Goal: Task Accomplishment & Management: Manage account settings

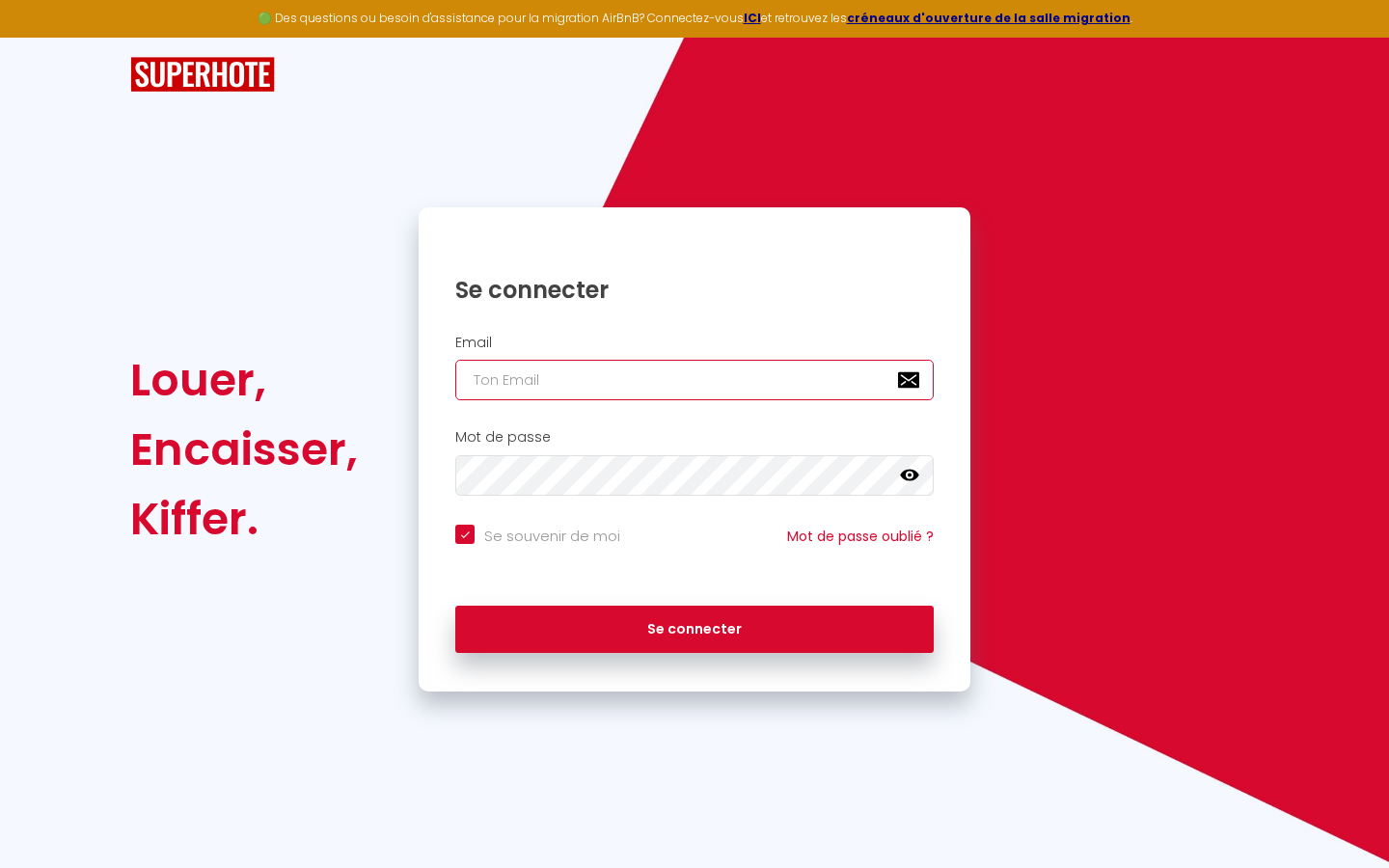
type input "s"
checkbox input "true"
type input "su"
checkbox input "true"
type input "sup"
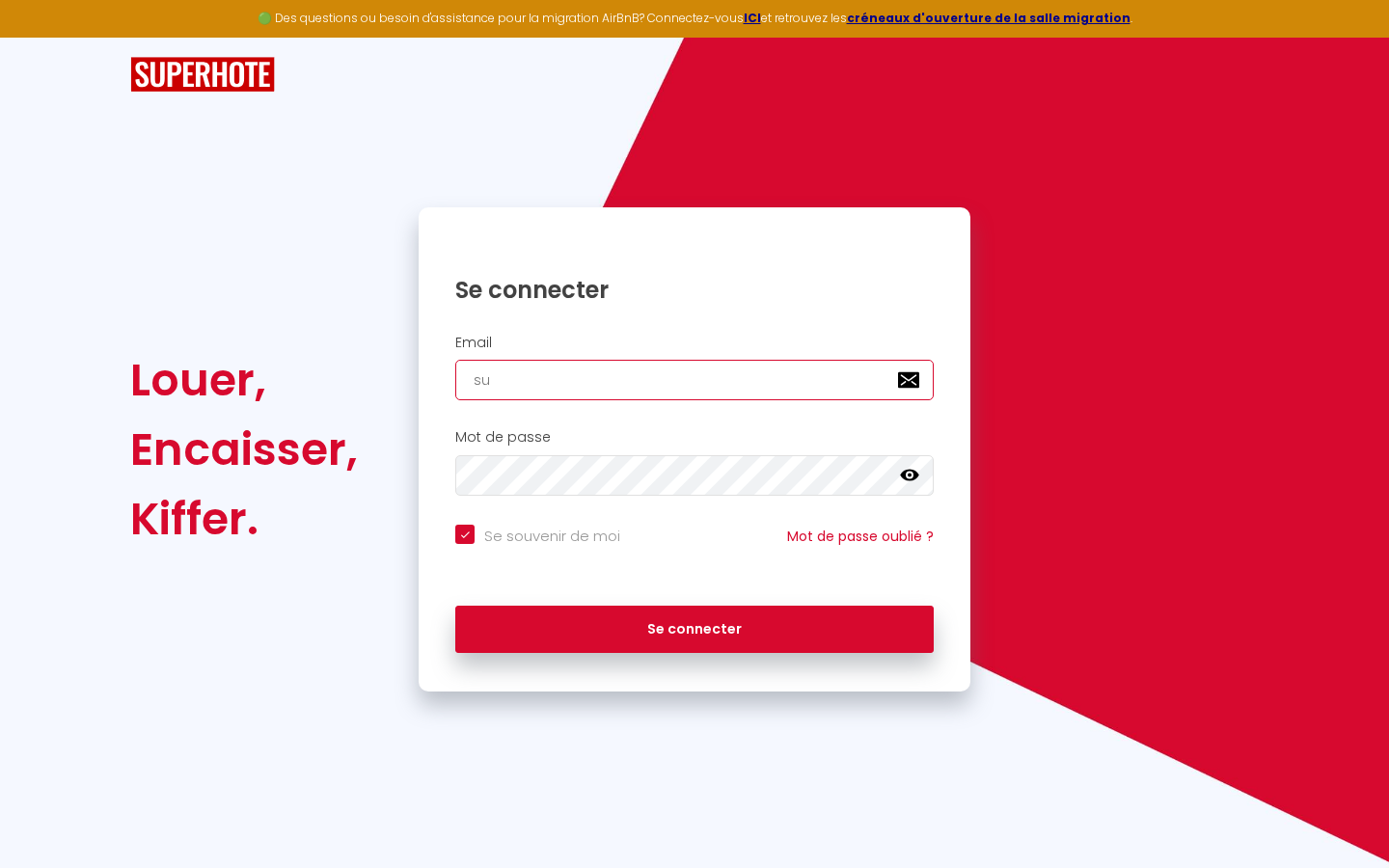
checkbox input "true"
type input "supe"
checkbox input "true"
type input "super"
checkbox input "true"
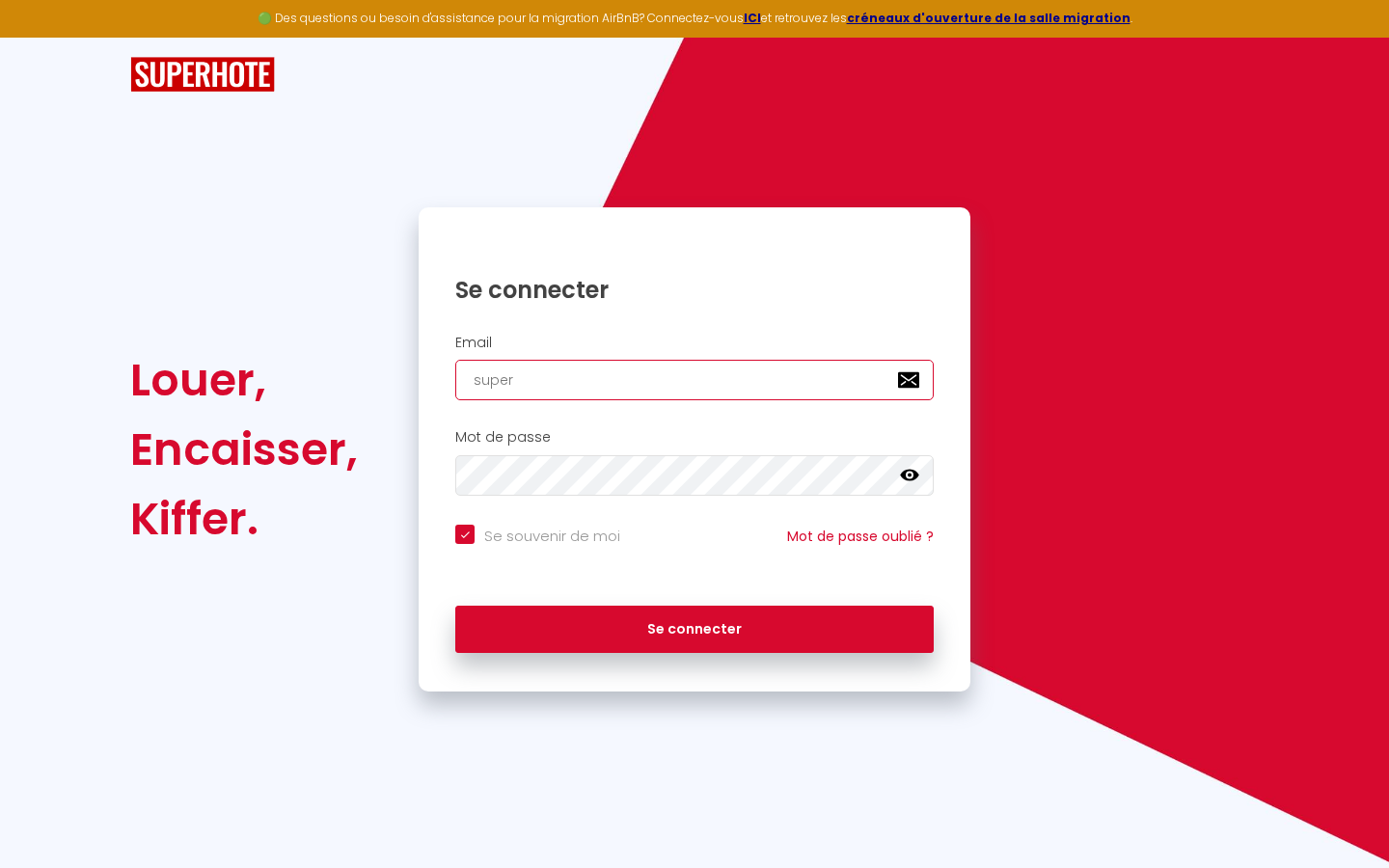
type input "superb"
checkbox input "true"
type input "superbo"
checkbox input "true"
type input "superbor"
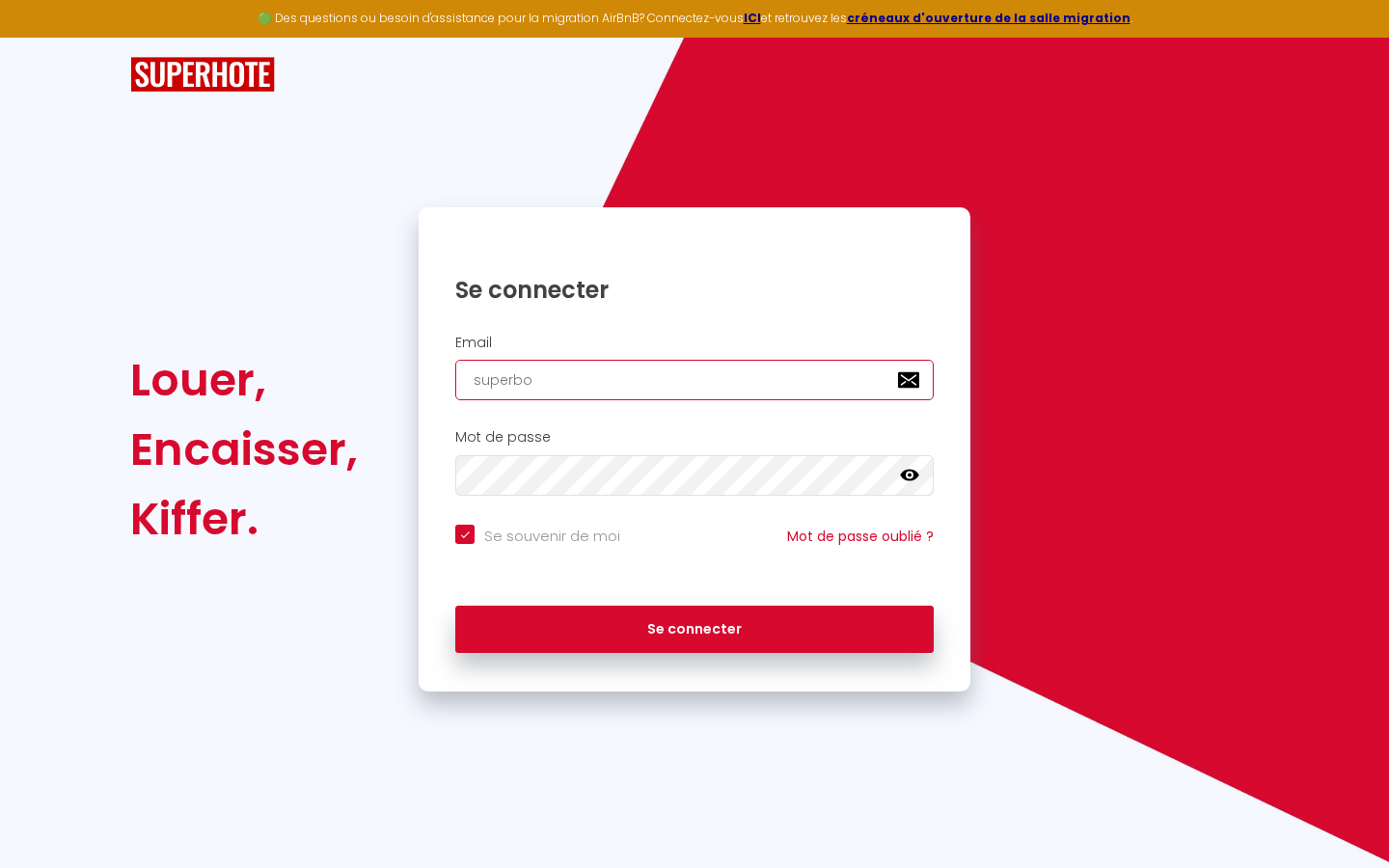
checkbox input "true"
type input "superbord"
checkbox input "true"
type input "superborde"
checkbox input "true"
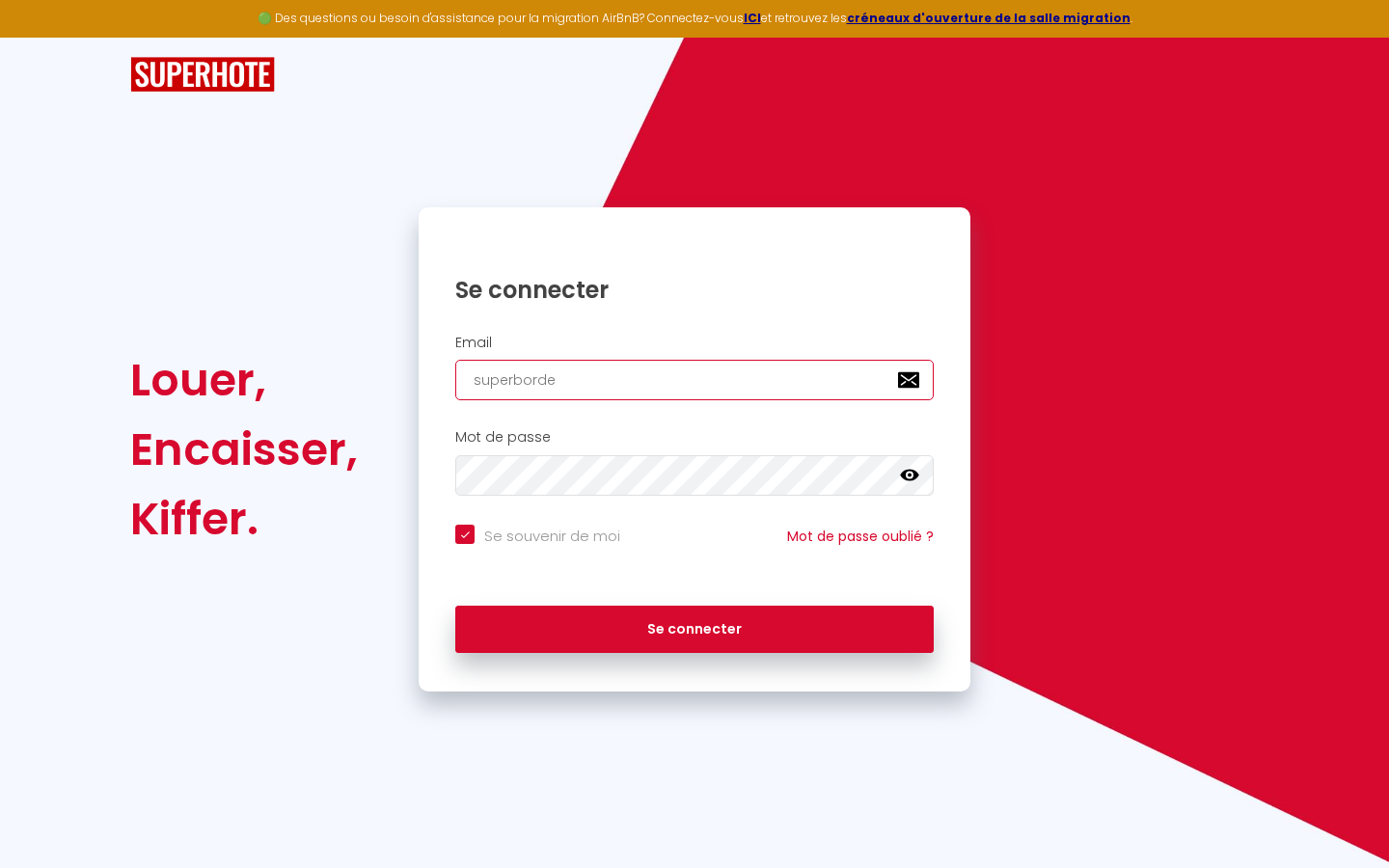
type input "superbordea"
checkbox input "true"
type input "superbordeau"
checkbox input "true"
type input "superbordeaux"
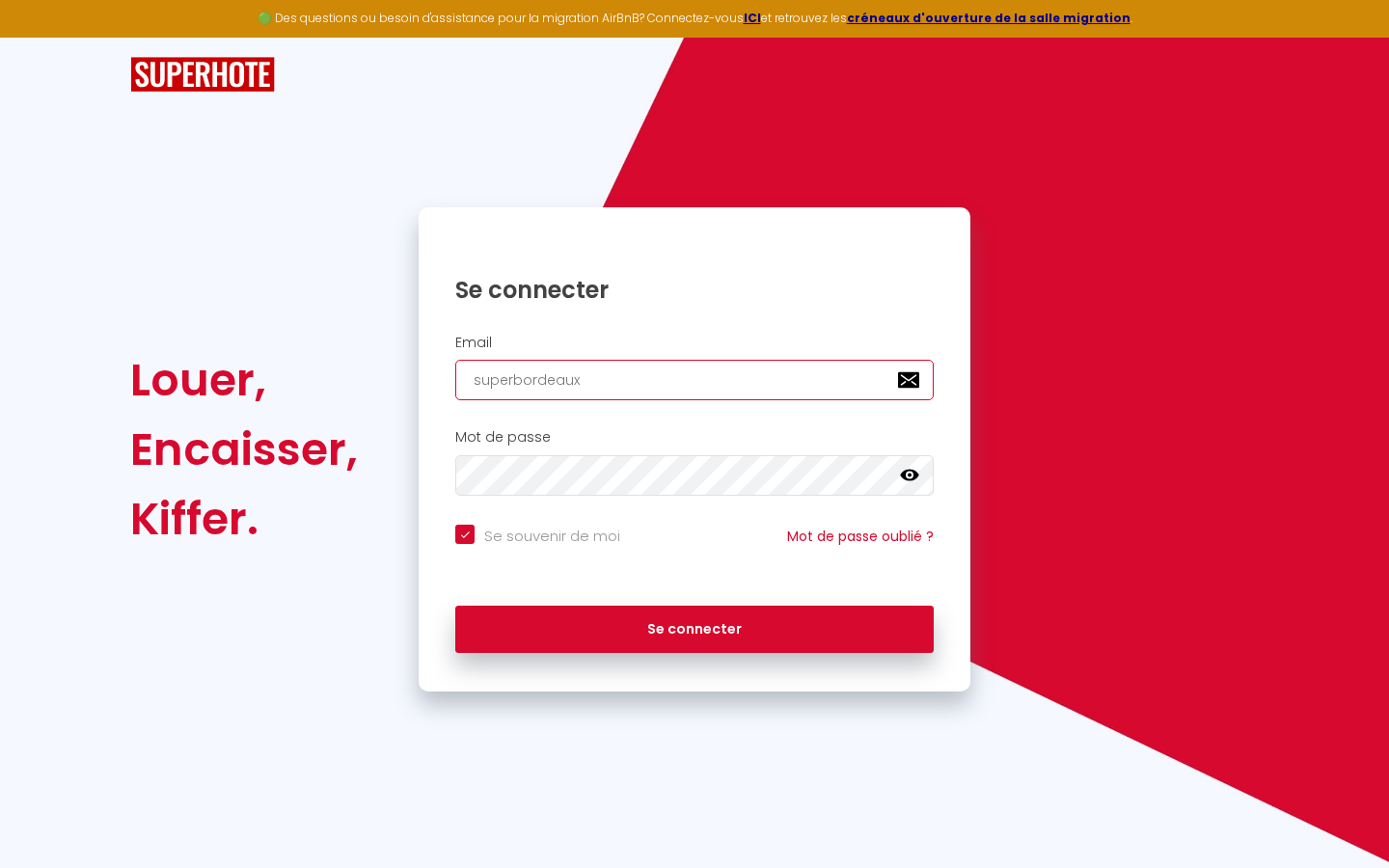
checkbox input "true"
type input "superbordeaux@"
checkbox input "true"
type input "superbordeaux@g"
checkbox input "true"
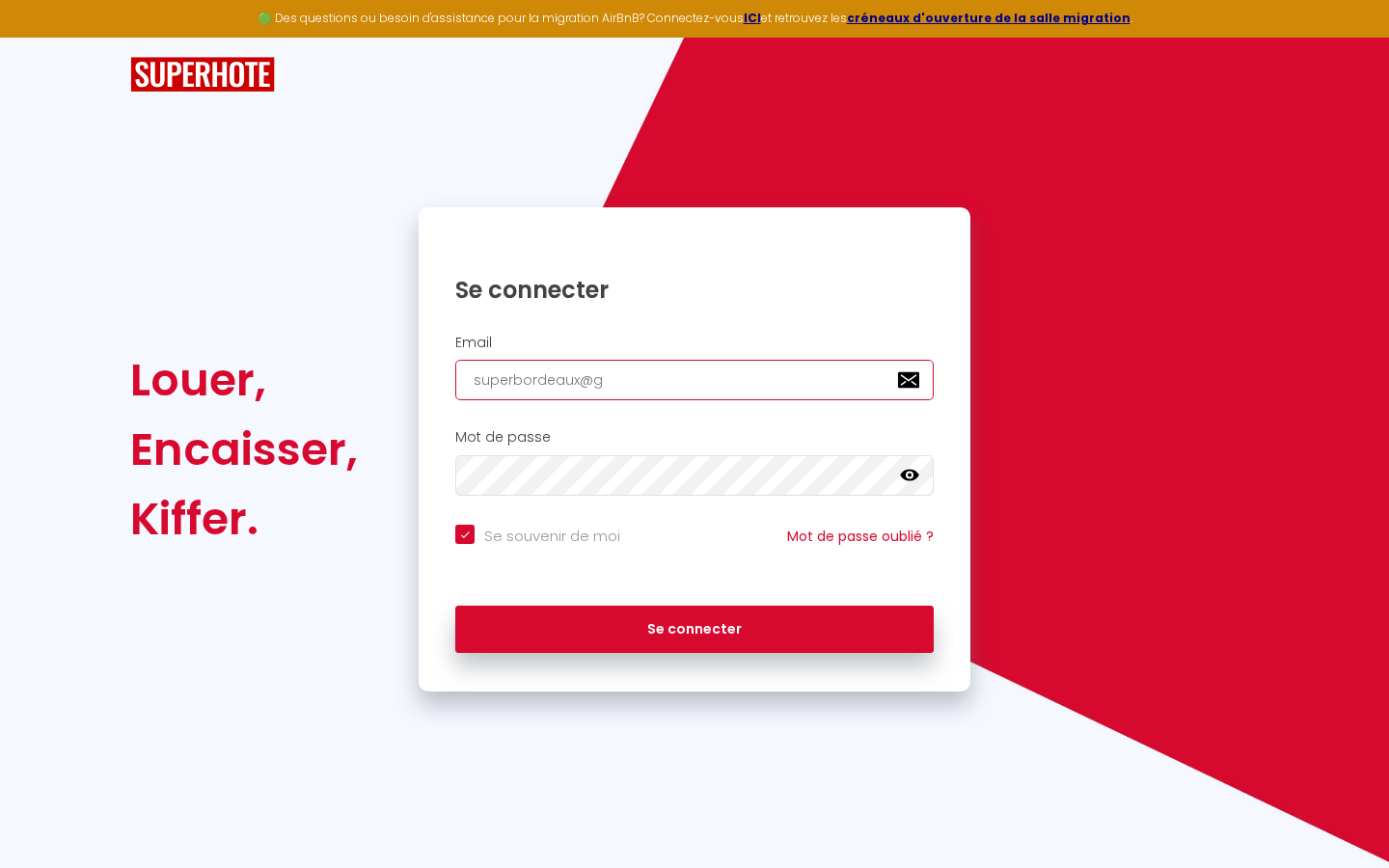
type input "superbordeaux@gm"
checkbox input "true"
type input "superbordeaux@gma"
checkbox input "true"
type input "superbordeaux@gmai"
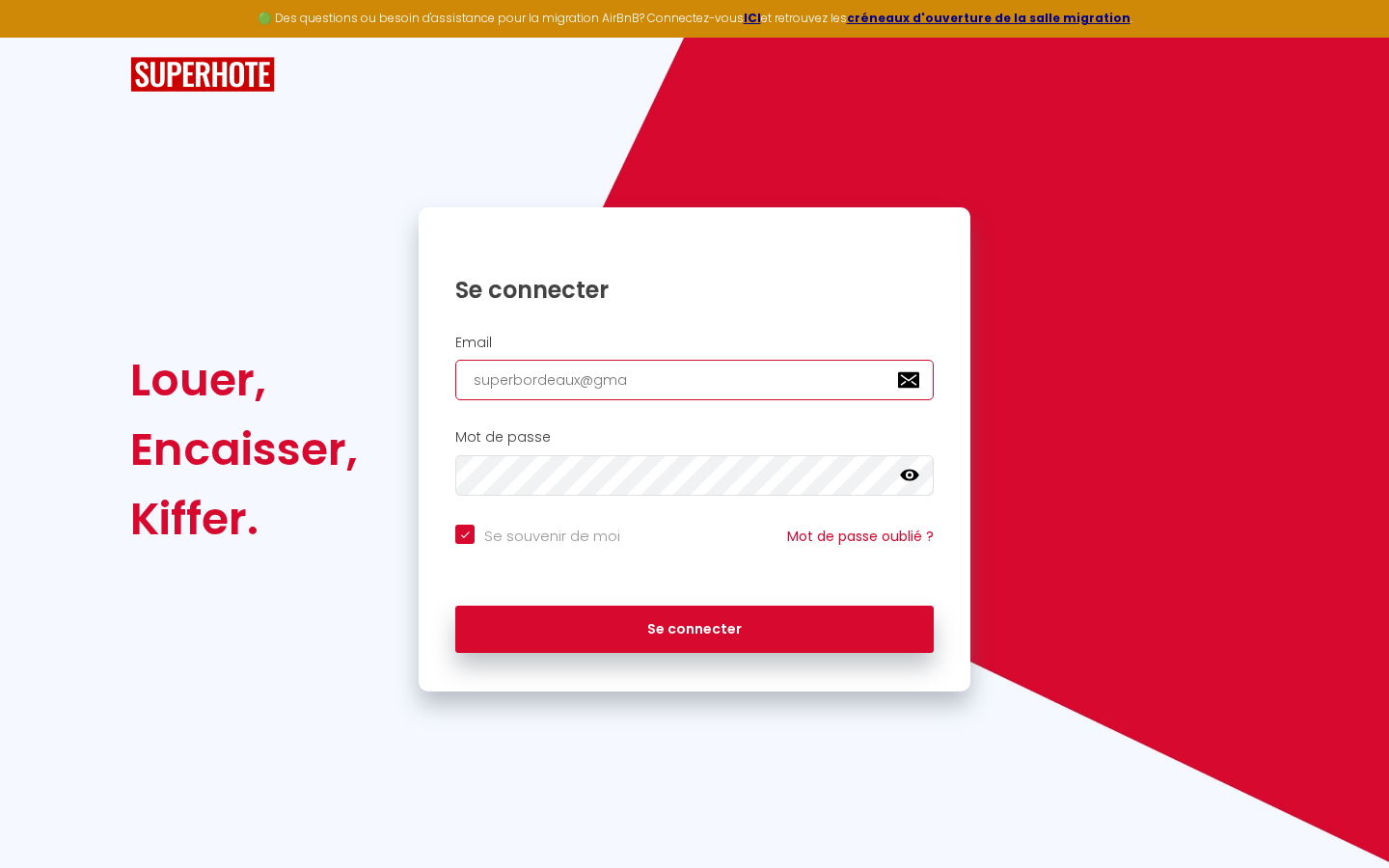
checkbox input "true"
type input "[EMAIL_ADDRESS]"
checkbox input "true"
type input "[EMAIL_ADDRESS]."
checkbox input "true"
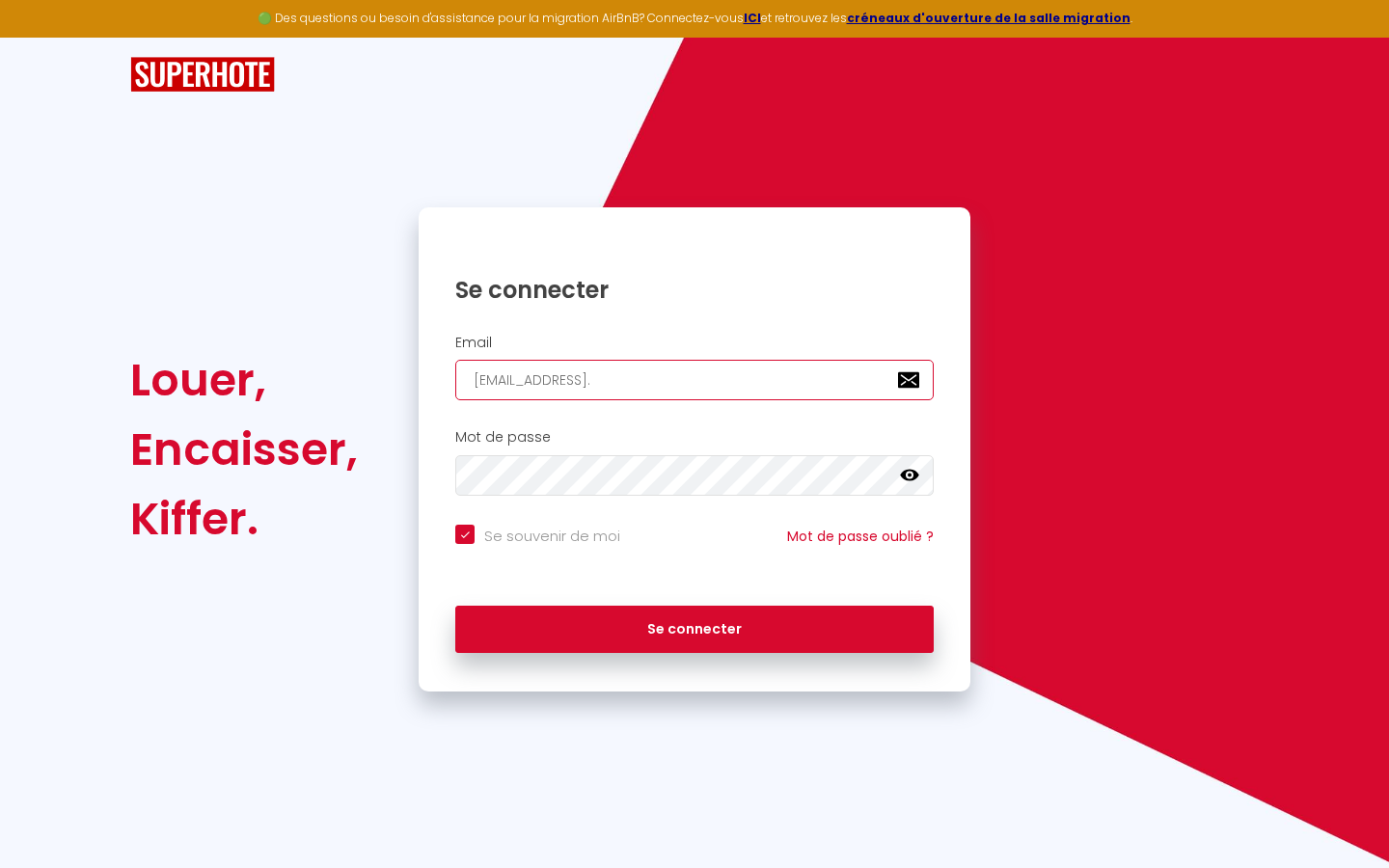
type input "superbordeaux@gmail.c"
checkbox input "true"
type input "[EMAIL_ADDRESS][DOMAIN_NAME]"
checkbox input "true"
type input "[EMAIL_ADDRESS][DOMAIN_NAME]"
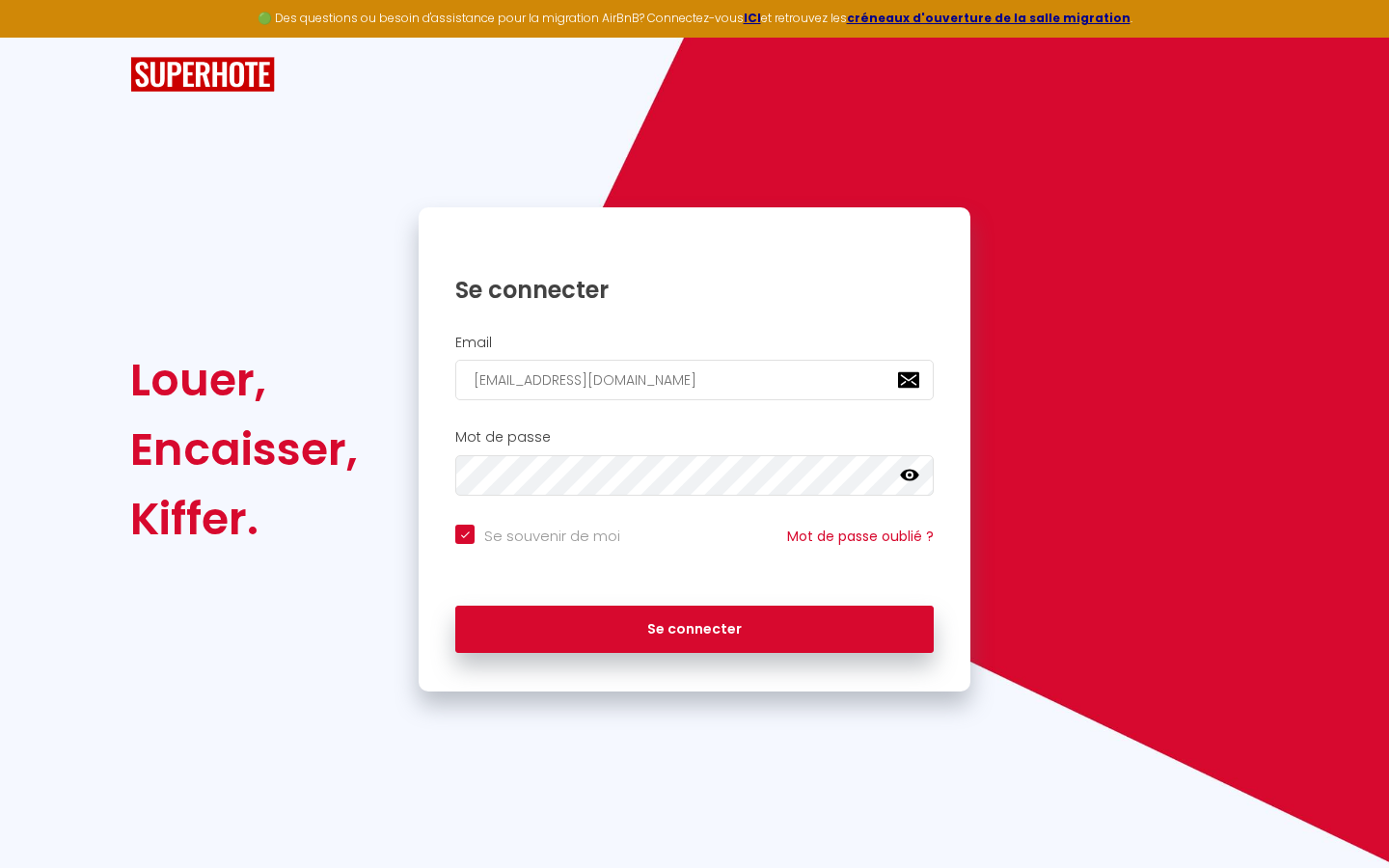
checkbox input "true"
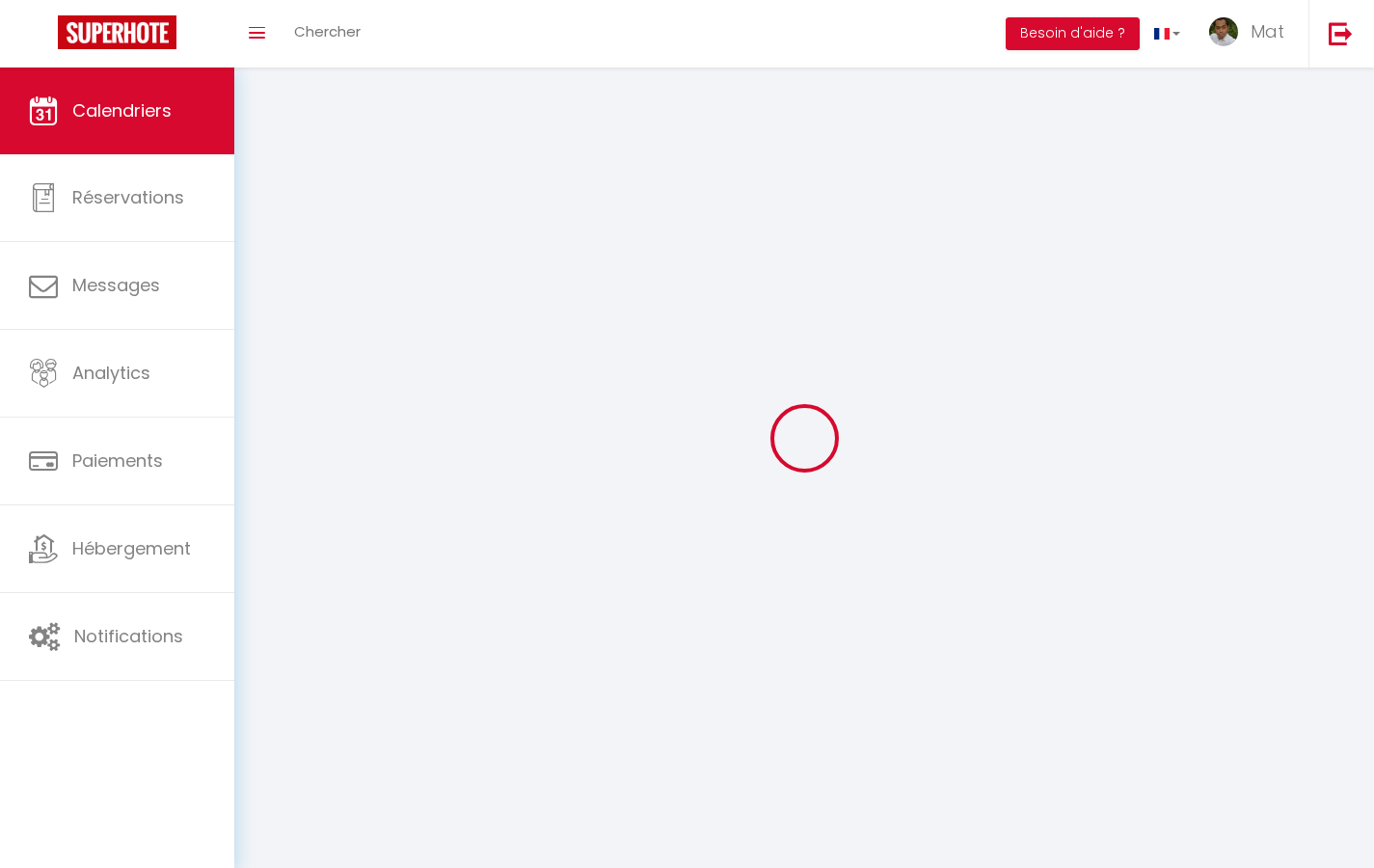
select select
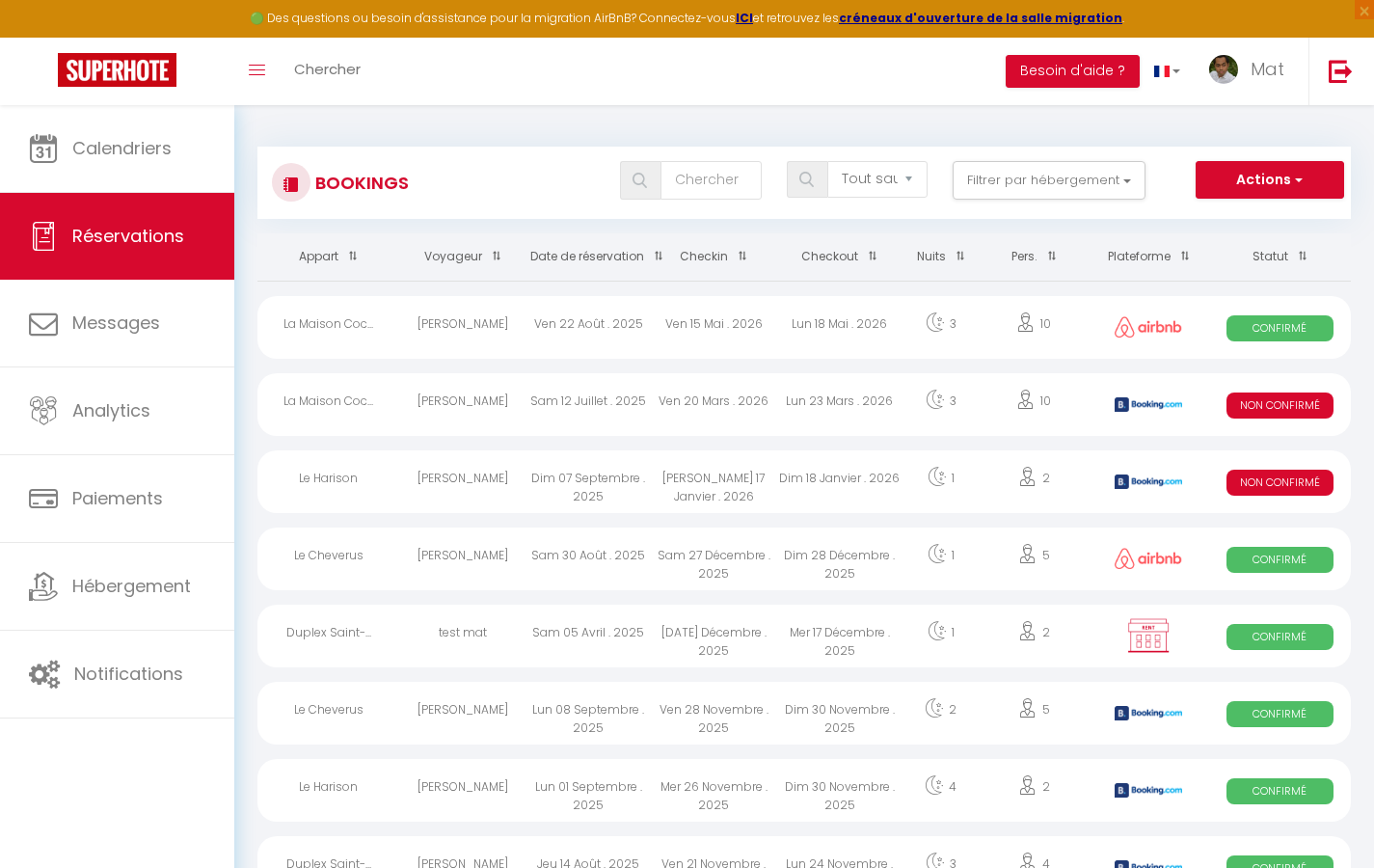
select select "message"
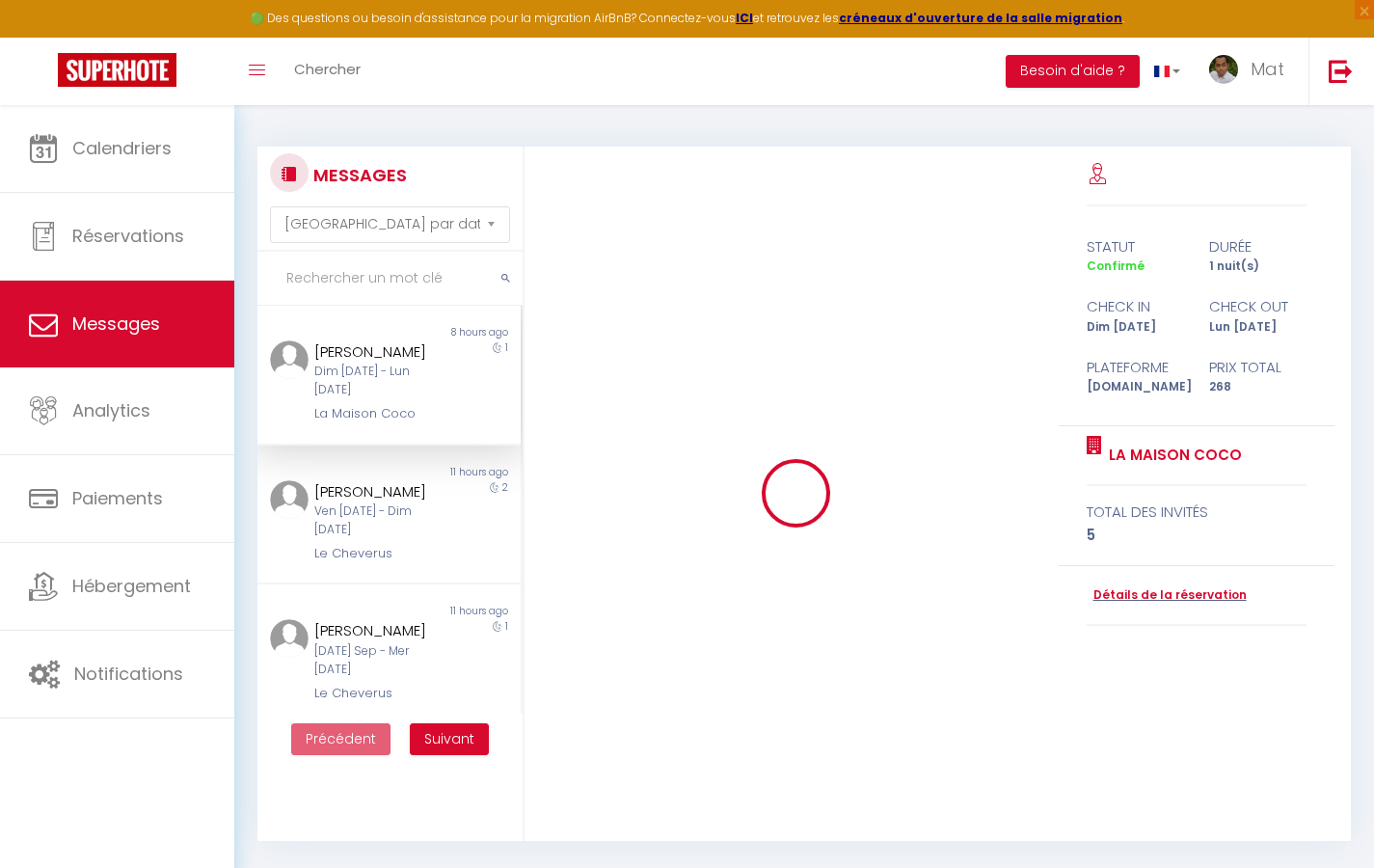
scroll to position [1220, 0]
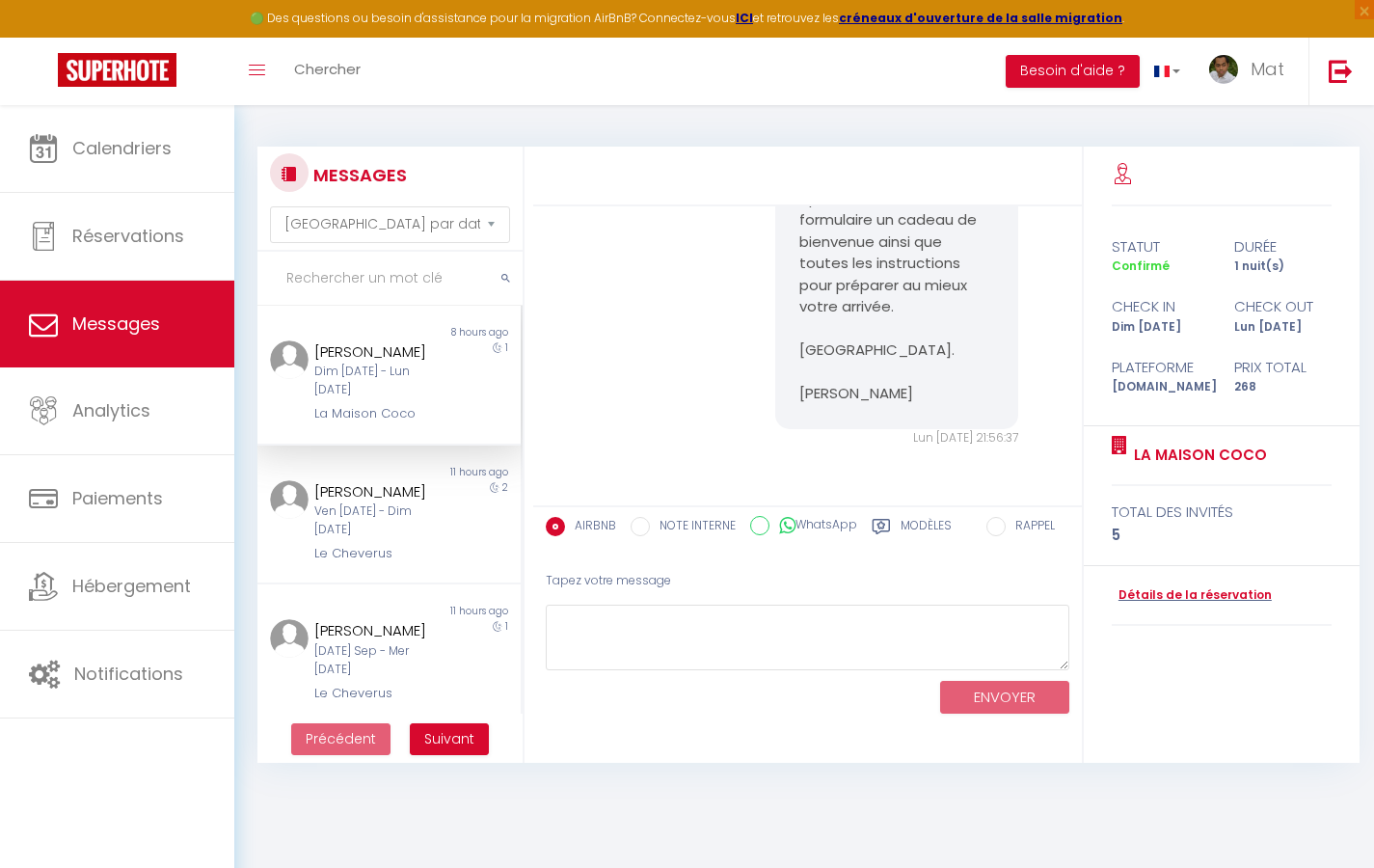
select select "2025"
select select "9"
